Goal: Navigation & Orientation: Find specific page/section

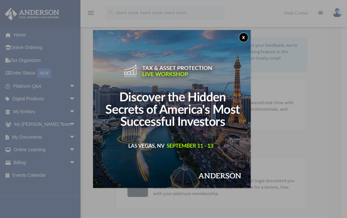
click at [247, 35] on button "x" at bounding box center [244, 38] width 10 height 10
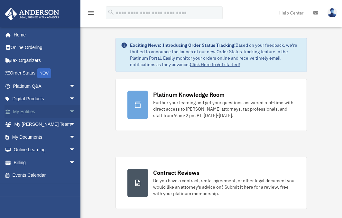
click at [37, 107] on link "My Entities arrow_drop_down" at bounding box center [45, 111] width 81 height 13
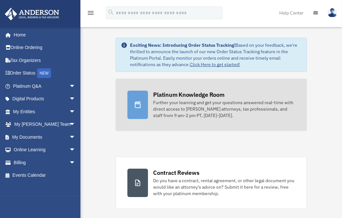
click at [179, 109] on div "Further your learning and get your questions answered real-time with direct acc…" at bounding box center [224, 108] width 142 height 19
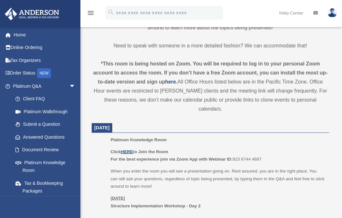
scroll to position [198, 0]
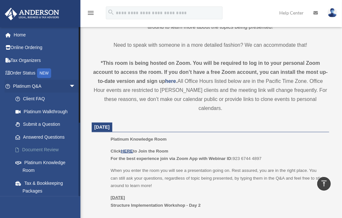
click at [49, 147] on link "Document Review" at bounding box center [47, 149] width 76 height 13
click at [19, 148] on span at bounding box center [20, 149] width 3 height 5
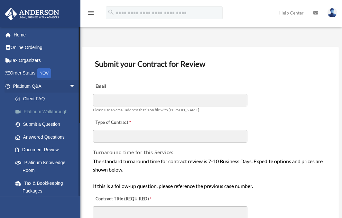
click at [36, 108] on link "Platinum Walkthrough" at bounding box center [47, 111] width 76 height 13
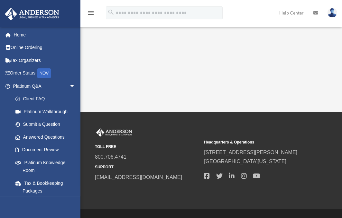
scroll to position [109, 0]
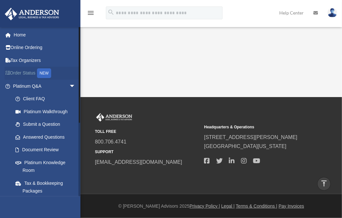
click at [9, 70] on icon at bounding box center [9, 72] width 1 height 5
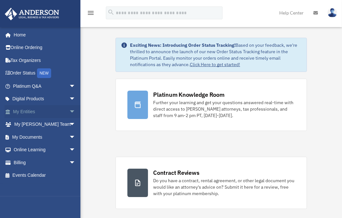
click at [30, 110] on link "My Entities arrow_drop_down" at bounding box center [45, 111] width 81 height 13
click at [69, 110] on span "arrow_drop_down" at bounding box center [75, 111] width 13 height 13
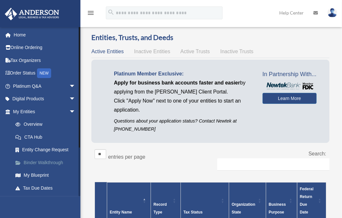
click at [51, 162] on link "Binder Walkthrough" at bounding box center [47, 162] width 76 height 13
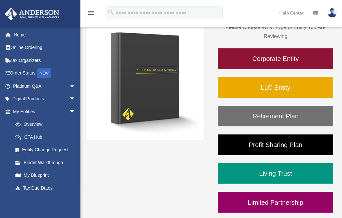
scroll to position [94, 0]
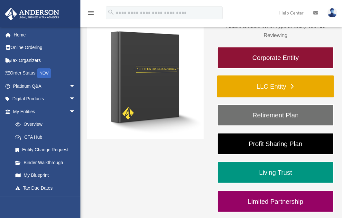
click at [267, 87] on link "LLC Entity" at bounding box center [275, 86] width 117 height 22
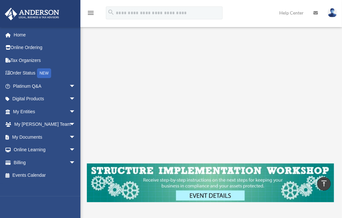
scroll to position [65, 0]
